Goal: Information Seeking & Learning: Learn about a topic

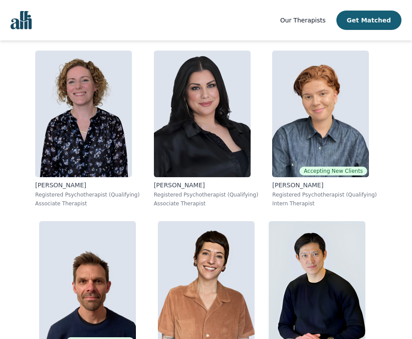
scroll to position [2407, 0]
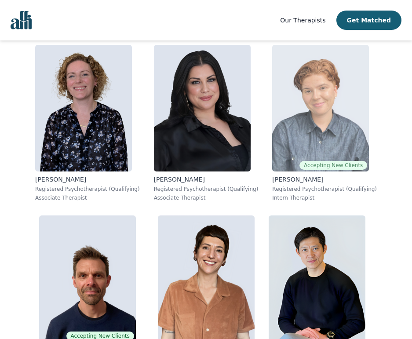
click at [332, 110] on img at bounding box center [320, 108] width 97 height 127
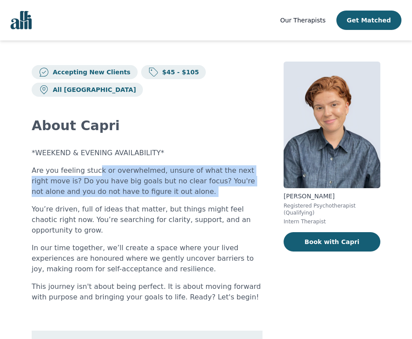
drag, startPoint x: 164, startPoint y: 175, endPoint x: 174, endPoint y: 181, distance: 12.0
click at [174, 181] on div "*WEEKEND & EVENING AVAILABILITY* Are you feeling stuck or overwhelmed, unsure o…" at bounding box center [147, 225] width 231 height 155
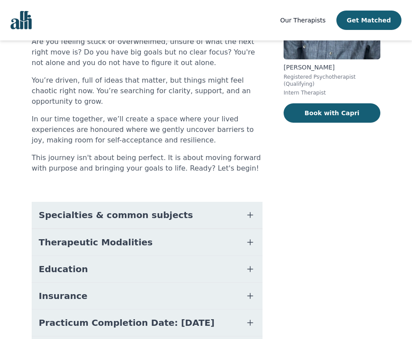
scroll to position [140, 0]
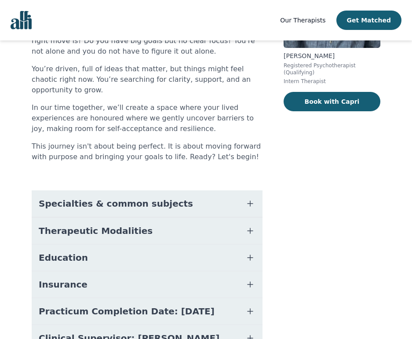
click at [133, 305] on span "Practicum Completion Date: [DATE]" at bounding box center [127, 311] width 176 height 12
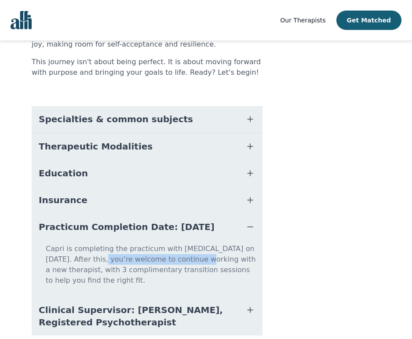
drag, startPoint x: 78, startPoint y: 232, endPoint x: 174, endPoint y: 234, distance: 95.4
click at [174, 243] on p "Capri is completing the practicum with [MEDICAL_DATA] on [DATE]. After this, yo…" at bounding box center [147, 267] width 224 height 49
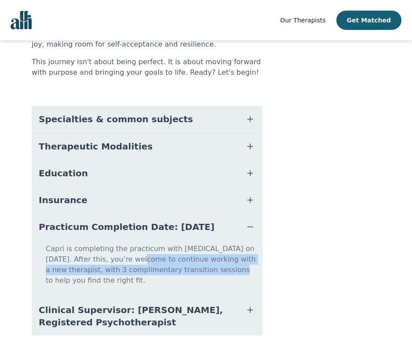
drag, startPoint x: 116, startPoint y: 236, endPoint x: 178, endPoint y: 243, distance: 62.3
click at [178, 243] on p "Capri is completing the practicum with [MEDICAL_DATA] on [DATE]. After this, yo…" at bounding box center [147, 267] width 224 height 49
drag, startPoint x: 178, startPoint y: 243, endPoint x: 115, endPoint y: 260, distance: 66.1
click at [178, 243] on p "Capri is completing the practicum with [MEDICAL_DATA] on [DATE]. After this, yo…" at bounding box center [147, 267] width 224 height 49
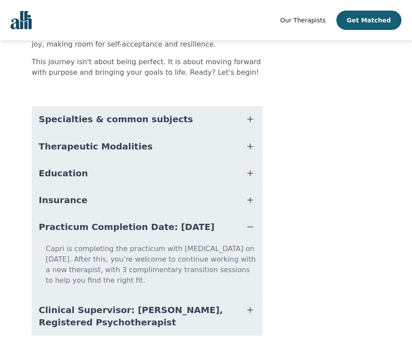
click at [75, 304] on span "Clinical Supervisor: [PERSON_NAME], Registered Psychotherapist" at bounding box center [137, 316] width 196 height 25
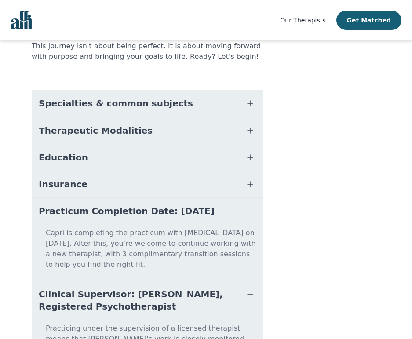
scroll to position [275, 0]
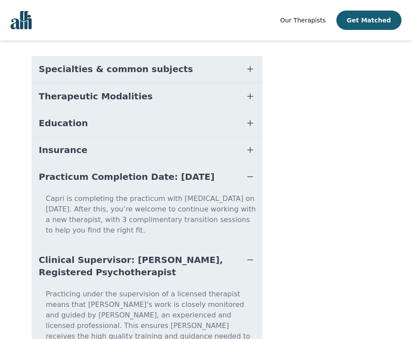
drag, startPoint x: 119, startPoint y: 221, endPoint x: 198, endPoint y: 223, distance: 79.6
click at [199, 254] on span "Clinical Supervisor: [PERSON_NAME], Registered Psychotherapist" at bounding box center [137, 266] width 196 height 25
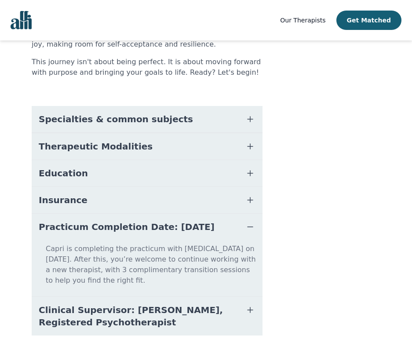
click at [163, 304] on span "Clinical Supervisor: [PERSON_NAME], Registered Psychotherapist" at bounding box center [137, 316] width 196 height 25
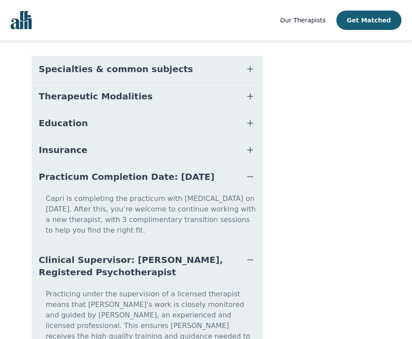
scroll to position [291, 0]
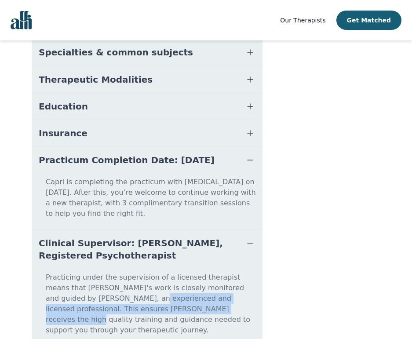
drag, startPoint x: 83, startPoint y: 256, endPoint x: 159, endPoint y: 265, distance: 77.0
click at [159, 272] on p "Practicing under the supervision of a licensed therapist means that [PERSON_NAM…" at bounding box center [147, 307] width 224 height 70
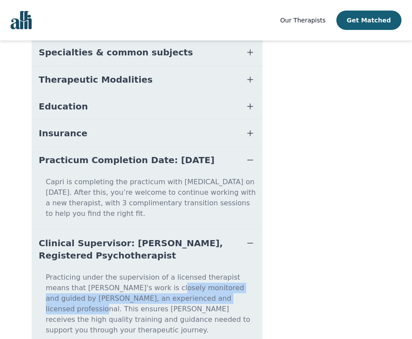
drag, startPoint x: 135, startPoint y: 254, endPoint x: 195, endPoint y: 264, distance: 60.9
click at [194, 272] on p "Practicing under the supervision of a licensed therapist means that [PERSON_NAM…" at bounding box center [147, 307] width 224 height 70
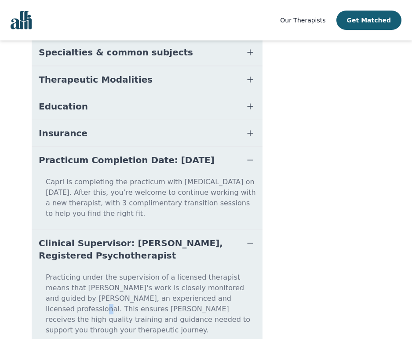
click at [197, 272] on p "Practicing under the supervision of a licensed therapist means that [PERSON_NAM…" at bounding box center [147, 307] width 224 height 70
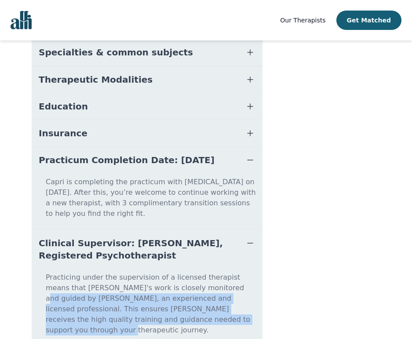
drag, startPoint x: 194, startPoint y: 257, endPoint x: 210, endPoint y: 276, distance: 24.3
click at [210, 276] on p "Practicing under the supervision of a licensed therapist means that [PERSON_NAM…" at bounding box center [147, 307] width 224 height 70
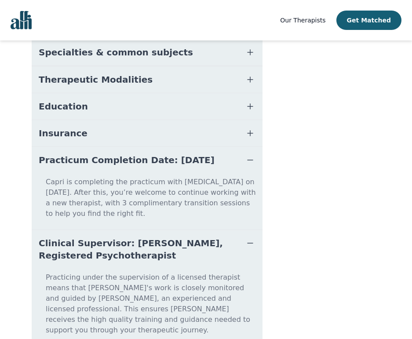
click at [210, 276] on p "Practicing under the supervision of a licensed therapist means that [PERSON_NAM…" at bounding box center [147, 307] width 224 height 70
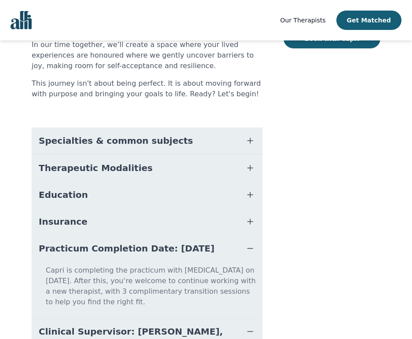
scroll to position [158, 0]
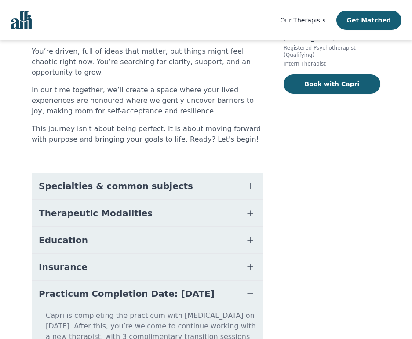
click at [88, 254] on button "Insurance" at bounding box center [147, 267] width 231 height 26
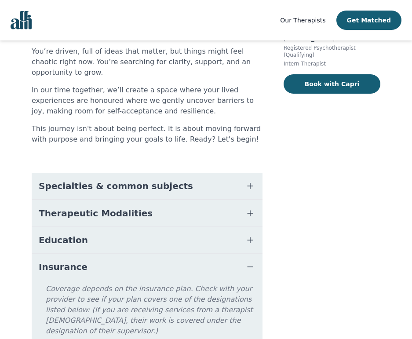
click at [91, 227] on button "Education" at bounding box center [147, 240] width 231 height 26
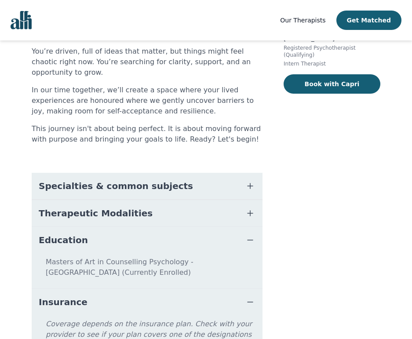
click at [82, 227] on button "Education" at bounding box center [147, 240] width 231 height 26
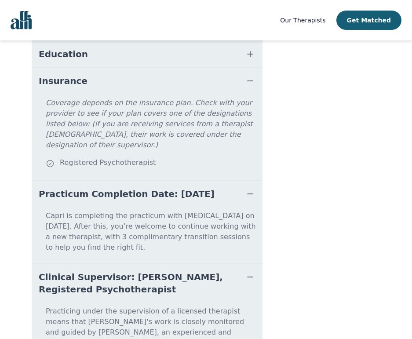
scroll to position [159, 0]
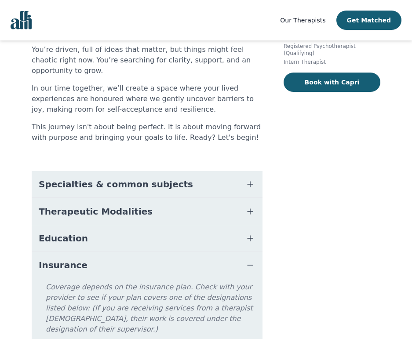
click at [117, 205] on span "Therapeutic Modalities" at bounding box center [96, 211] width 114 height 12
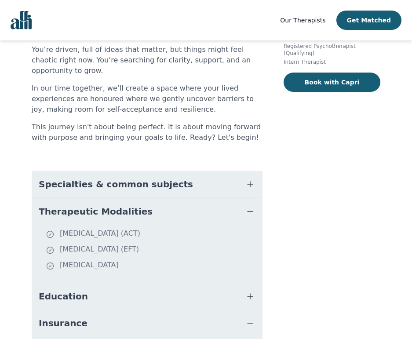
click at [101, 205] on span "Therapeutic Modalities" at bounding box center [96, 211] width 114 height 12
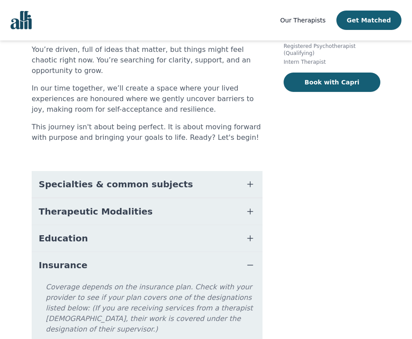
click at [106, 178] on span "Specialties & common subjects" at bounding box center [116, 184] width 154 height 12
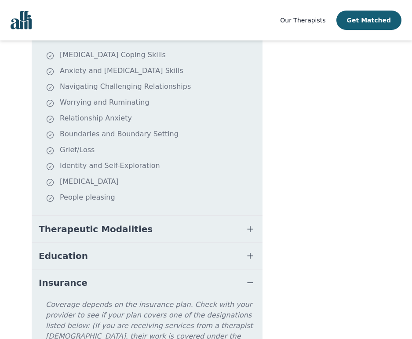
click at [111, 216] on button "Therapeutic Modalities" at bounding box center [147, 229] width 231 height 26
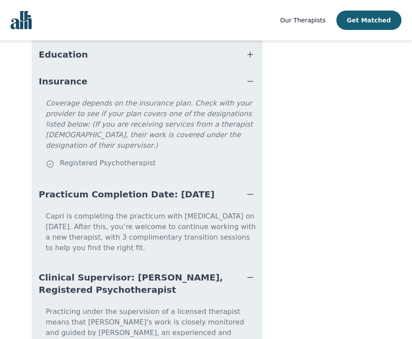
scroll to position [265, 0]
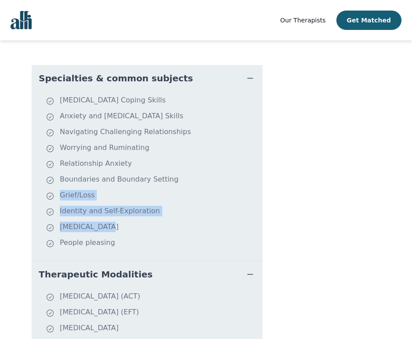
drag, startPoint x: 67, startPoint y: 173, endPoint x: 101, endPoint y: 200, distance: 44.1
click at [101, 200] on ul "[MEDICAL_DATA] Coping Skills Anxiety and [MEDICAL_DATA] Skills Navigating Chall…" at bounding box center [147, 176] width 224 height 162
click at [101, 221] on li "[MEDICAL_DATA]" at bounding box center [152, 227] width 213 height 12
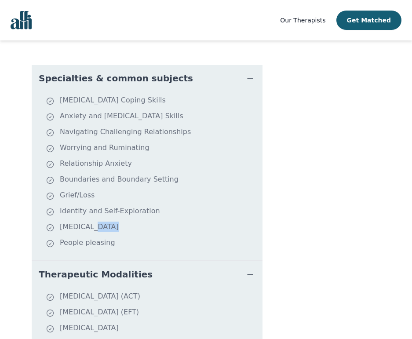
drag, startPoint x: 98, startPoint y: 202, endPoint x: 117, endPoint y: 209, distance: 19.7
click at [117, 209] on ul "[MEDICAL_DATA] Coping Skills Anxiety and [MEDICAL_DATA] Skills Navigating Chall…" at bounding box center [147, 176] width 224 height 162
click at [117, 237] on li "People pleasing" at bounding box center [152, 243] width 213 height 12
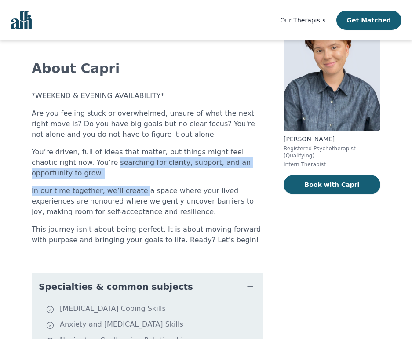
drag, startPoint x: 71, startPoint y: 140, endPoint x: 138, endPoint y: 165, distance: 71.3
click at [138, 165] on div "*WEEKEND & EVENING AVAILABILITY* Are you feeling stuck or overwhelmed, unsure o…" at bounding box center [147, 168] width 231 height 155
click at [138, 185] on p "In our time together, we’ll create a space where your lived experiences are hon…" at bounding box center [147, 201] width 231 height 32
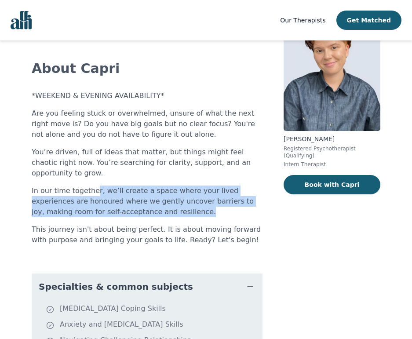
drag, startPoint x: 91, startPoint y: 160, endPoint x: 155, endPoint y: 185, distance: 69.1
click at [155, 185] on p "In our time together, we’ll create a space where your lived experiences are hon…" at bounding box center [147, 201] width 231 height 32
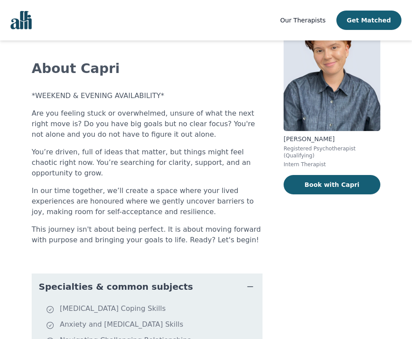
scroll to position [0, 0]
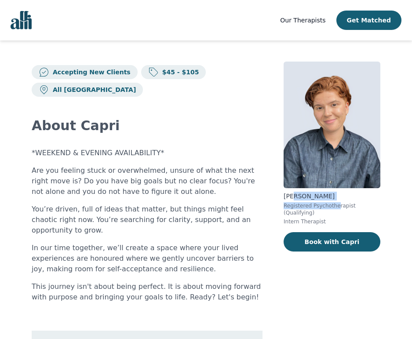
click at [338, 205] on div "[PERSON_NAME] Registered Psychotherapist (Qualifying) Intern Therapist" at bounding box center [331, 208] width 97 height 33
click at [338, 205] on p "Registered Psychotherapist (Qualifying)" at bounding box center [331, 209] width 97 height 14
drag, startPoint x: 294, startPoint y: 206, endPoint x: 331, endPoint y: 210, distance: 37.1
click at [331, 210] on p "Registered Psychotherapist (Qualifying)" at bounding box center [331, 209] width 97 height 14
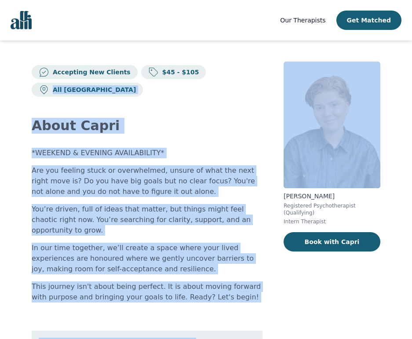
drag, startPoint x: 213, startPoint y: 72, endPoint x: 277, endPoint y: 76, distance: 64.3
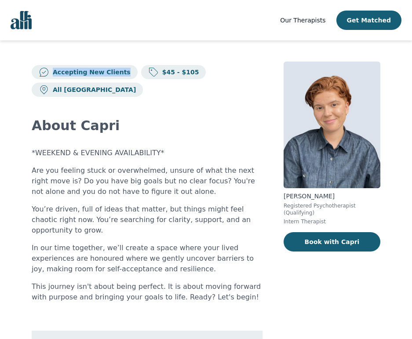
drag, startPoint x: 84, startPoint y: 65, endPoint x: 124, endPoint y: 69, distance: 40.2
click at [124, 69] on div "Accepting New Clients" at bounding box center [85, 72] width 106 height 14
click at [308, 20] on span "Our Therapists" at bounding box center [302, 20] width 45 height 7
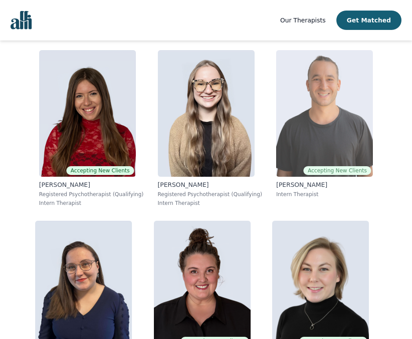
scroll to position [417, 0]
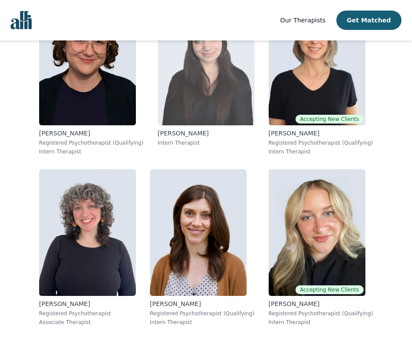
click at [204, 89] on img at bounding box center [206, 62] width 97 height 127
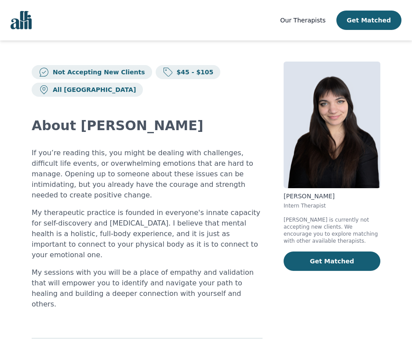
drag, startPoint x: 48, startPoint y: 69, endPoint x: 120, endPoint y: 67, distance: 71.6
click at [120, 67] on div "Not Accepting New Clients" at bounding box center [92, 72] width 120 height 14
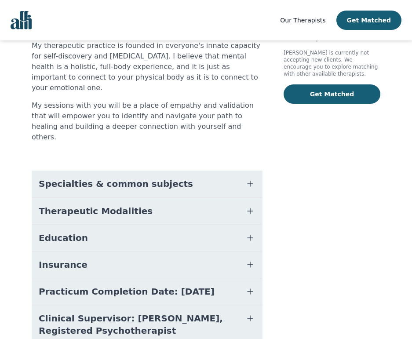
click at [181, 285] on span "Practicum Completion Date: [DATE]" at bounding box center [127, 291] width 176 height 12
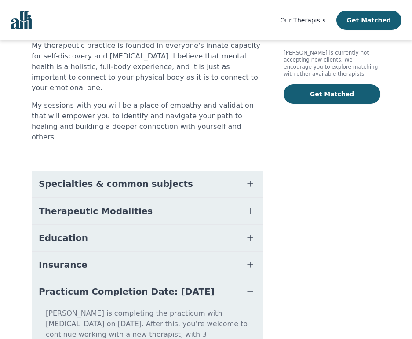
scroll to position [239, 0]
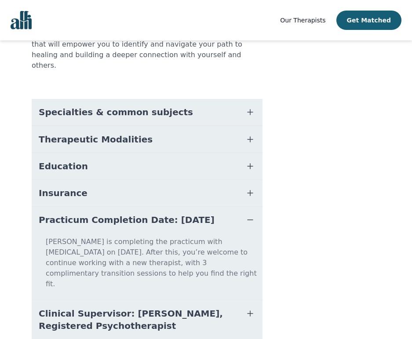
click at [167, 307] on span "Clinical Supervisor: [PERSON_NAME], Registered Psychotherapist" at bounding box center [137, 319] width 196 height 25
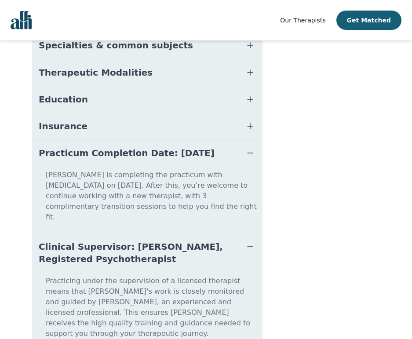
click at [206, 240] on span "Clinical Supervisor: [PERSON_NAME], Registered Psychotherapist" at bounding box center [137, 252] width 196 height 25
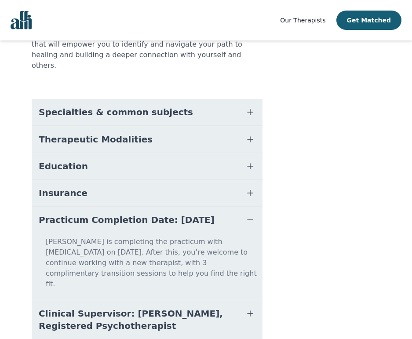
scroll to position [0, 0]
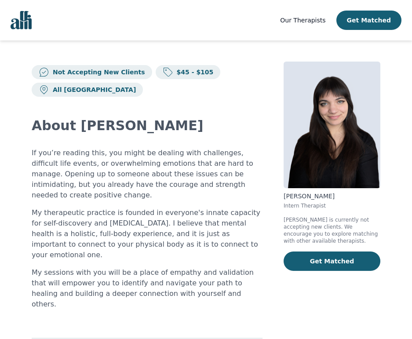
click at [20, 23] on img "Global" at bounding box center [21, 20] width 21 height 18
